Goal: Information Seeking & Learning: Check status

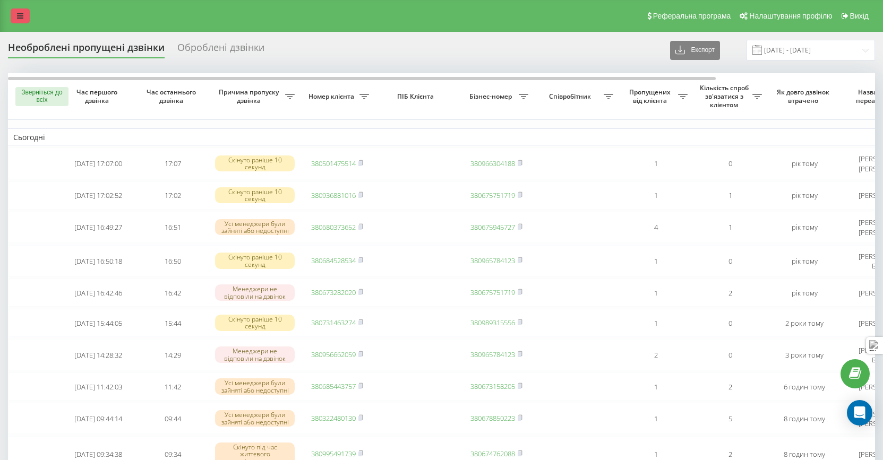
click at [21, 16] on icon at bounding box center [20, 15] width 6 height 7
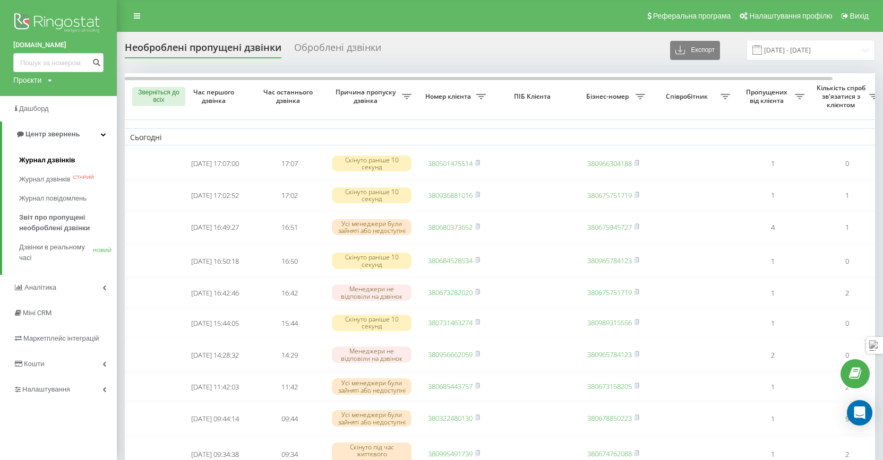
click at [55, 159] on font "Журнал дзвінків" at bounding box center [47, 160] width 56 height 8
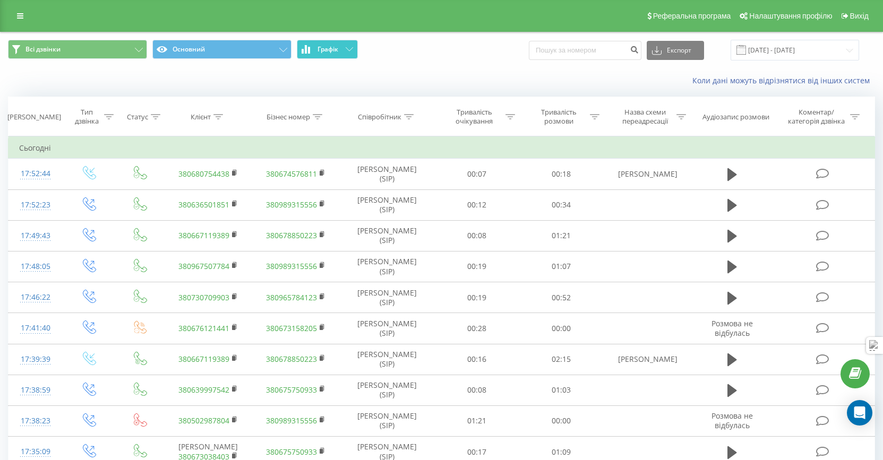
click at [321, 43] on button "Графік" at bounding box center [327, 49] width 61 height 19
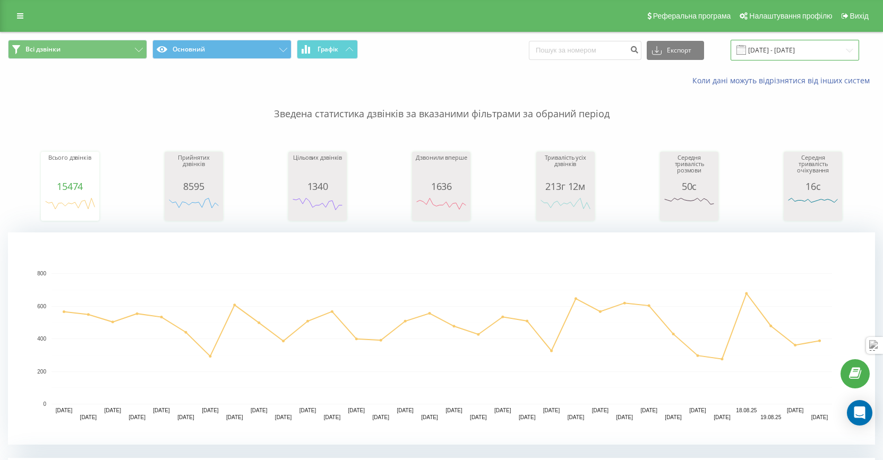
click at [786, 47] on input "[DATE] - [DATE]" at bounding box center [795, 50] width 129 height 21
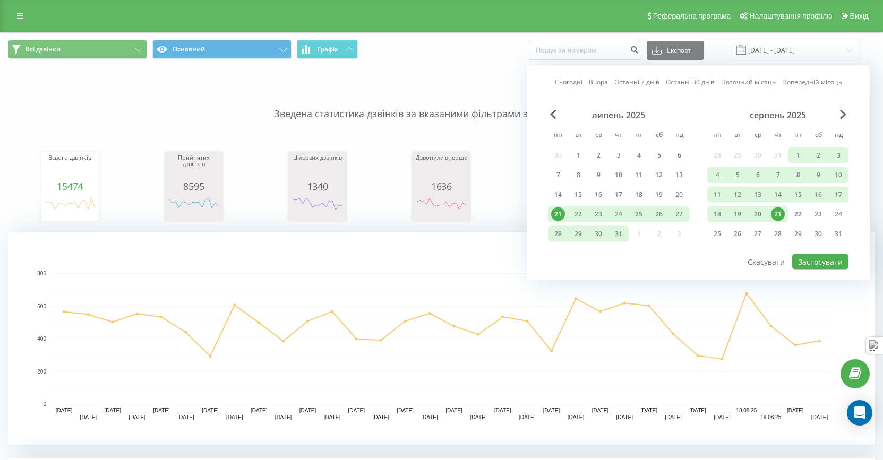
click at [564, 81] on link "Сьогодні" at bounding box center [569, 82] width 28 height 10
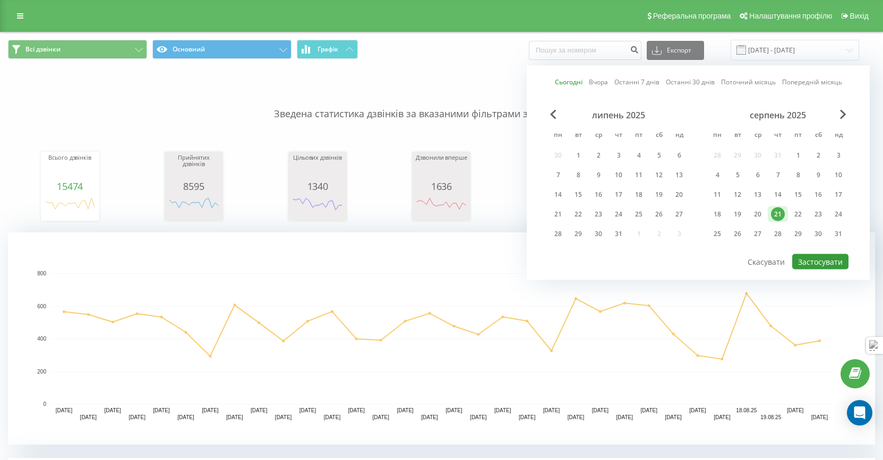
click at [812, 264] on button "Застосувати" at bounding box center [820, 261] width 56 height 15
type input "21.08.2025 - 21.08.2025"
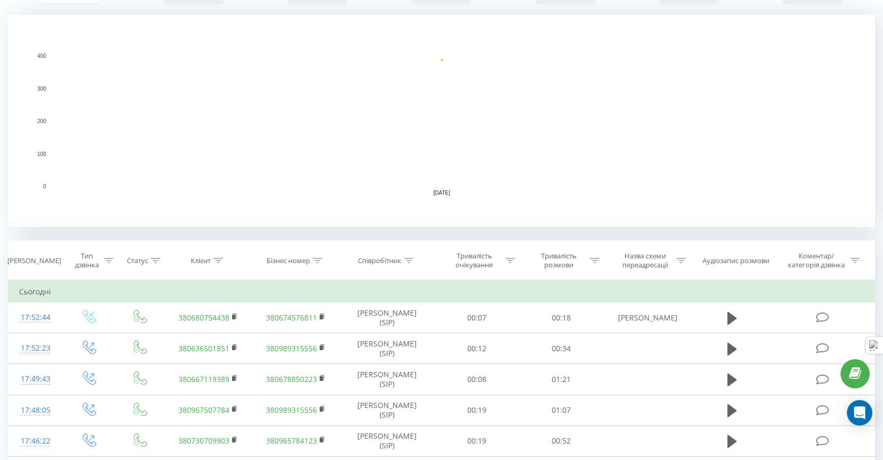
scroll to position [221, 0]
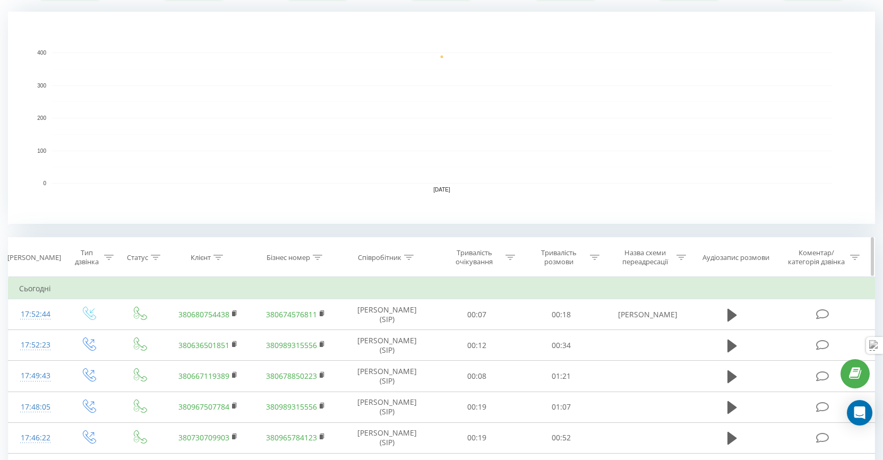
click at [414, 252] on th "Співробітник" at bounding box center [387, 257] width 95 height 39
click at [414, 255] on icon at bounding box center [410, 257] width 10 height 5
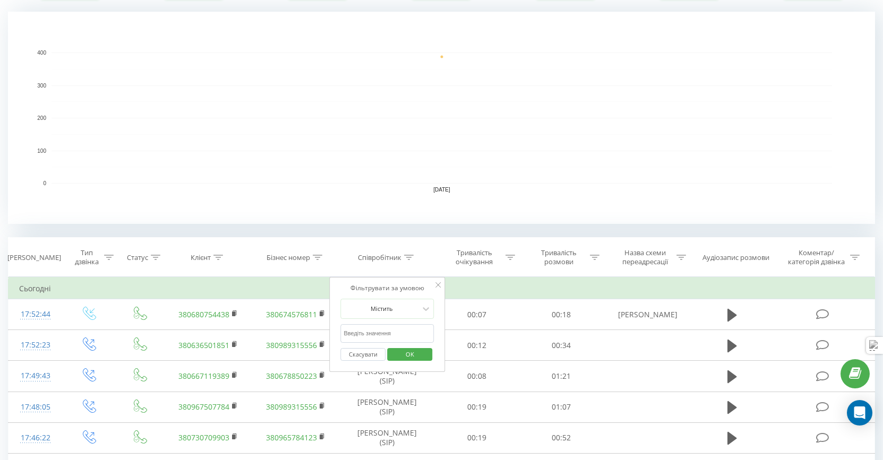
click at [361, 339] on input "text" at bounding box center [387, 334] width 93 height 19
type input "катя"
click at [411, 357] on span "OK" at bounding box center [410, 354] width 30 height 16
